Goal: Information Seeking & Learning: Learn about a topic

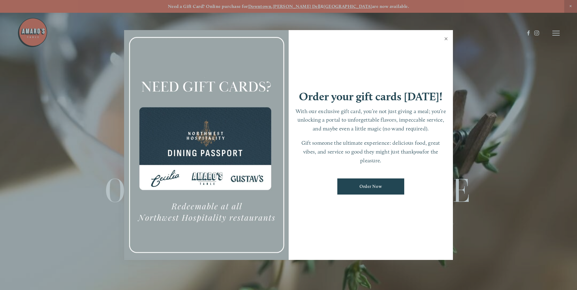
click at [446, 40] on link "Close" at bounding box center [446, 39] width 12 height 17
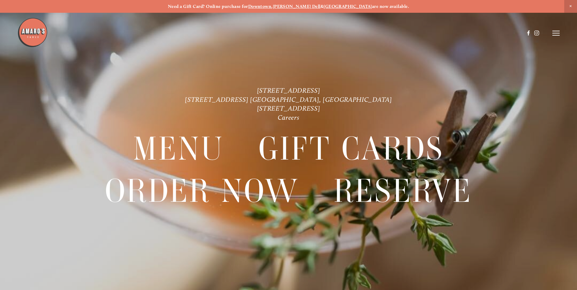
click at [558, 33] on icon at bounding box center [556, 32] width 7 height 5
click at [428, 34] on span "Menu" at bounding box center [429, 33] width 12 height 6
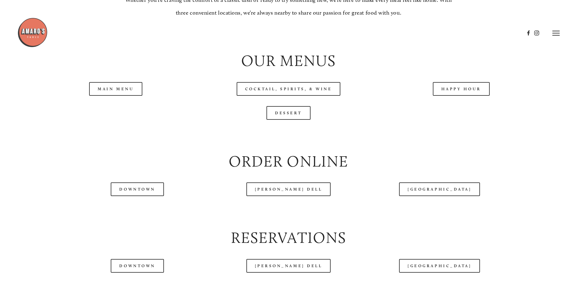
scroll to position [670, 0]
click at [132, 96] on link "Main Menu" at bounding box center [115, 89] width 53 height 14
click at [468, 96] on link "Happy Hour" at bounding box center [461, 89] width 57 height 14
click at [113, 96] on link "Main Menu" at bounding box center [115, 89] width 53 height 14
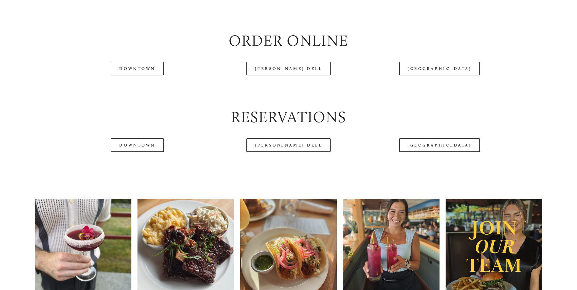
scroll to position [791, 0]
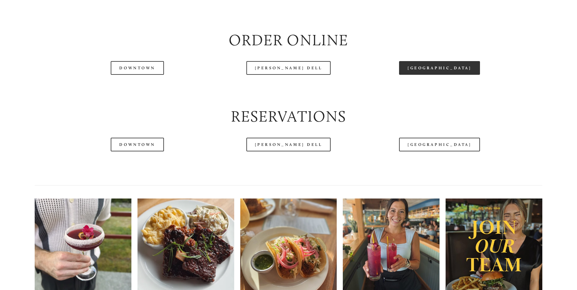
click at [435, 75] on link "[GEOGRAPHIC_DATA]" at bounding box center [439, 68] width 81 height 14
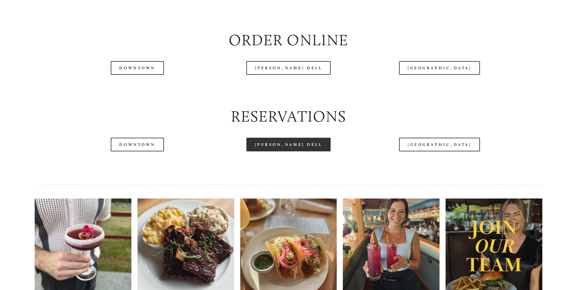
click at [275, 152] on link "[PERSON_NAME] Dell" at bounding box center [288, 145] width 85 height 14
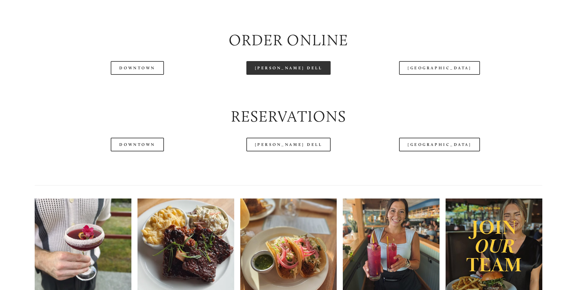
click at [268, 75] on link "[PERSON_NAME] Dell" at bounding box center [288, 68] width 85 height 14
